Goal: Task Accomplishment & Management: Manage account settings

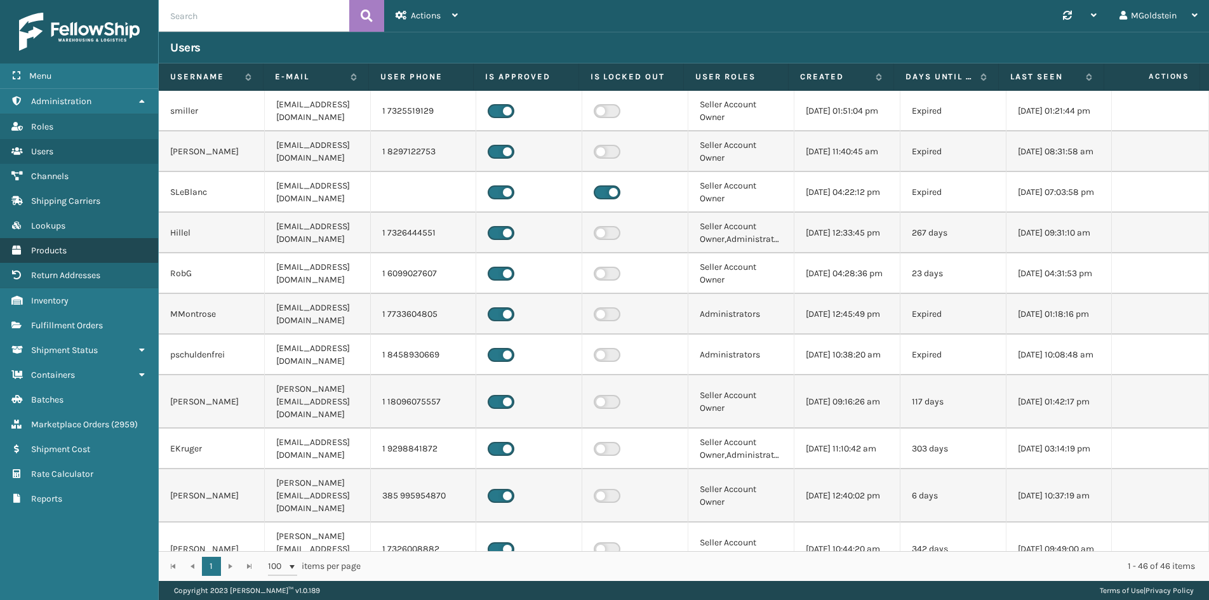
click at [60, 251] on span "Products" at bounding box center [49, 250] width 36 height 11
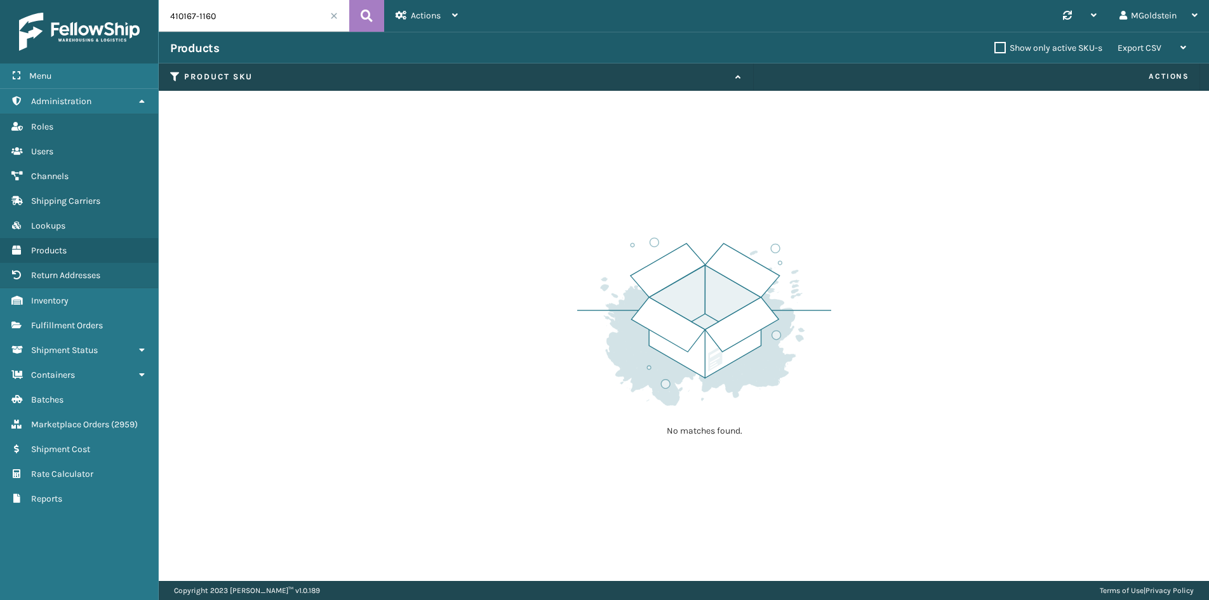
drag, startPoint x: 230, startPoint y: 15, endPoint x: 142, endPoint y: 21, distance: 88.5
click at [142, 0] on div "Menu Administration Roles Users Channels Shipping Carriers Lookups Products Ret…" at bounding box center [604, 0] width 1209 height 0
type input "cfb-dl"
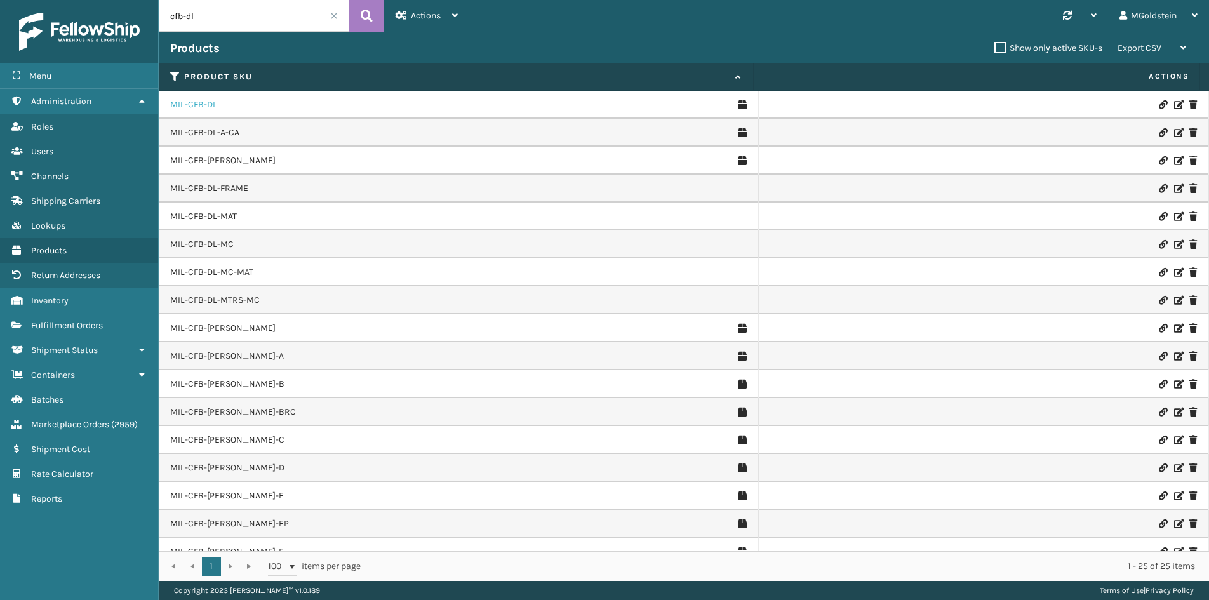
click at [194, 103] on link "MIL-CFB-DL" at bounding box center [193, 104] width 47 height 13
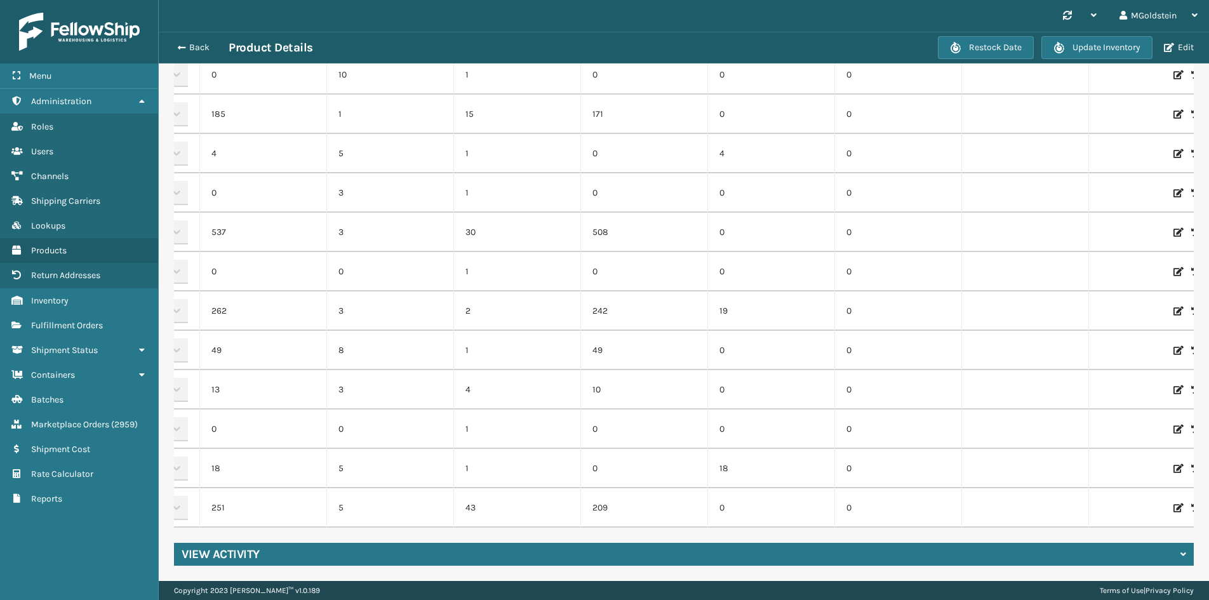
scroll to position [0, 142]
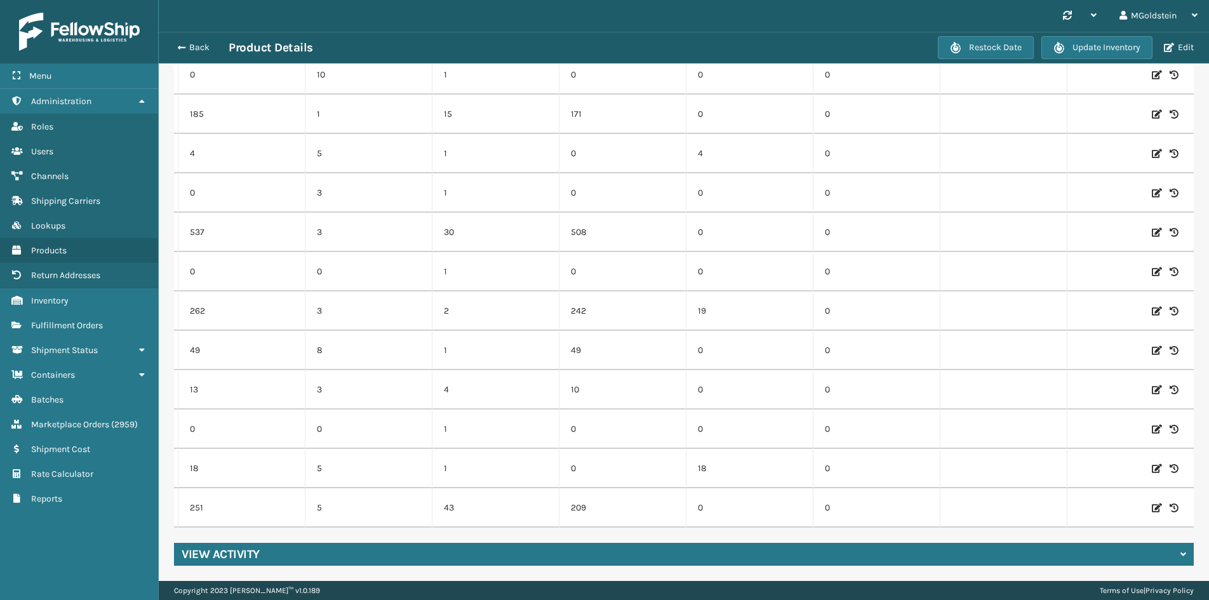
click at [1152, 502] on icon at bounding box center [1157, 508] width 10 height 13
drag, startPoint x: 245, startPoint y: 500, endPoint x: 192, endPoint y: 498, distance: 53.4
click at [207, 498] on input "251" at bounding box center [241, 508] width 69 height 23
type input "391"
click at [1075, 500] on button "ADD" at bounding box center [1091, 507] width 32 height 15
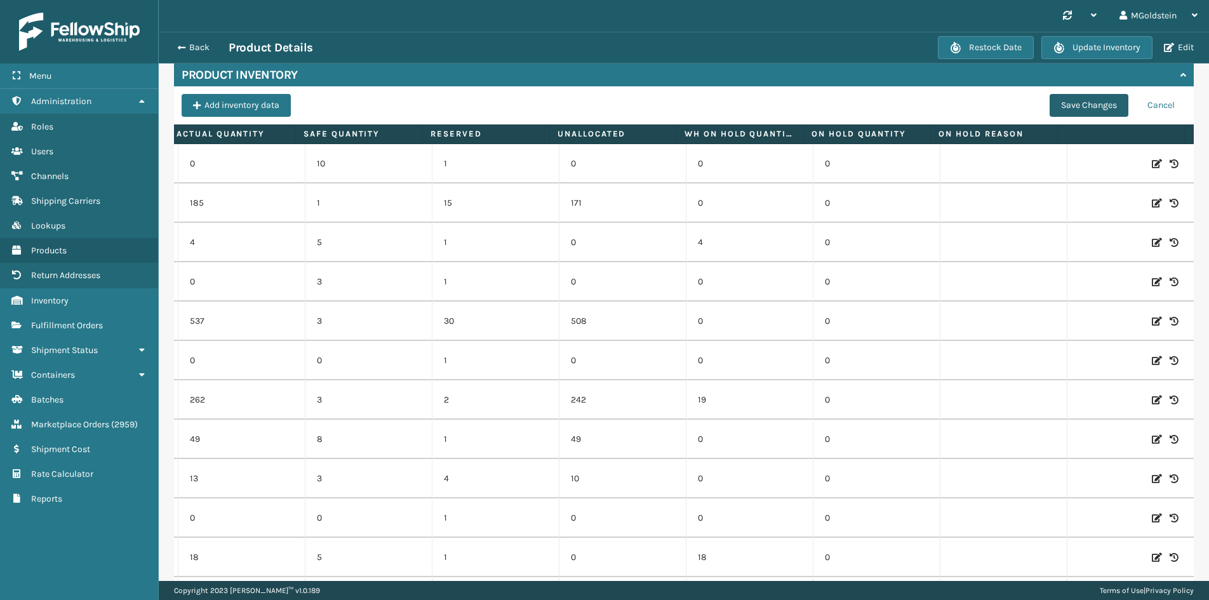
scroll to position [74, 0]
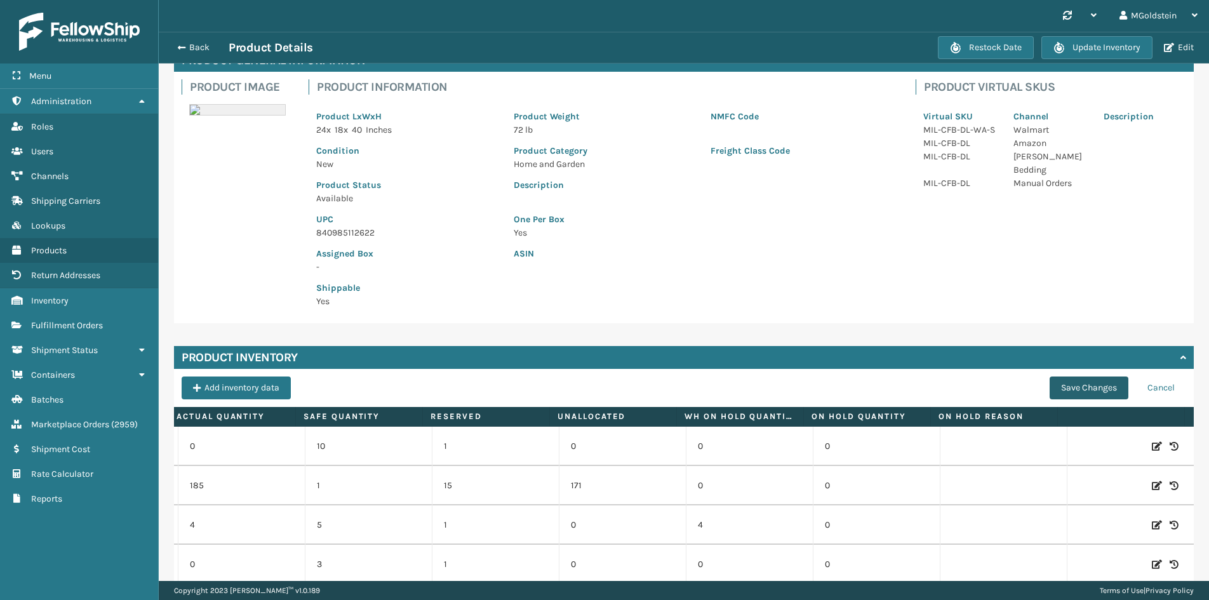
click at [1077, 385] on button "Save Changes" at bounding box center [1089, 388] width 79 height 23
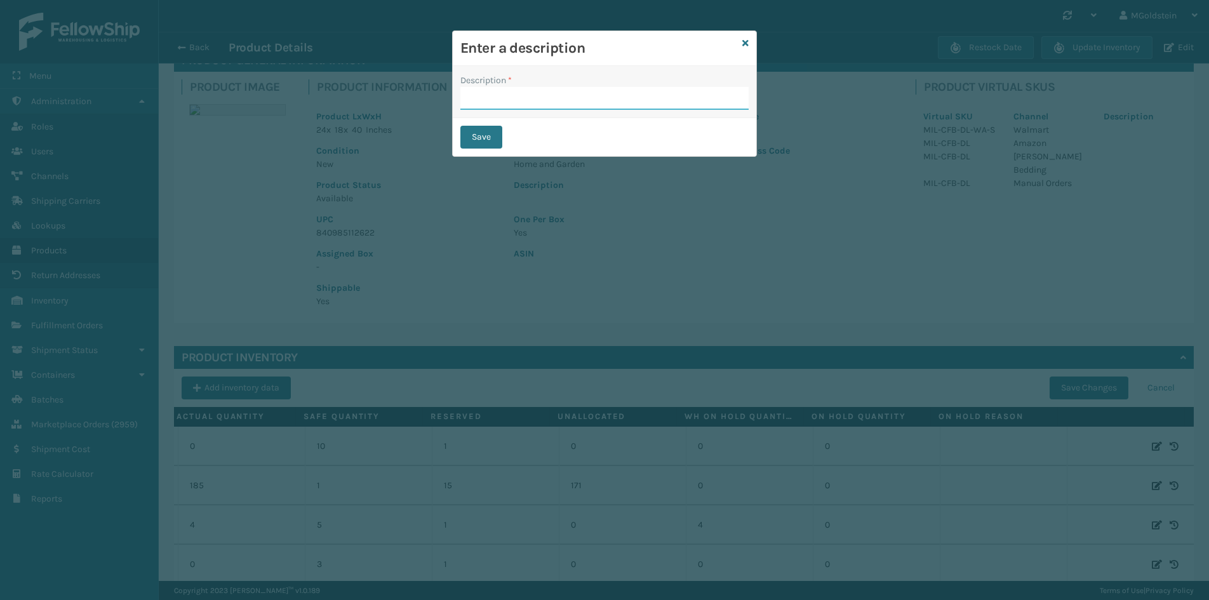
click at [539, 99] on input "Description *" at bounding box center [604, 98] width 288 height 23
type input "changed quantity"
click at [488, 140] on button "Save" at bounding box center [481, 137] width 42 height 23
